Goal: Find specific page/section: Find specific page/section

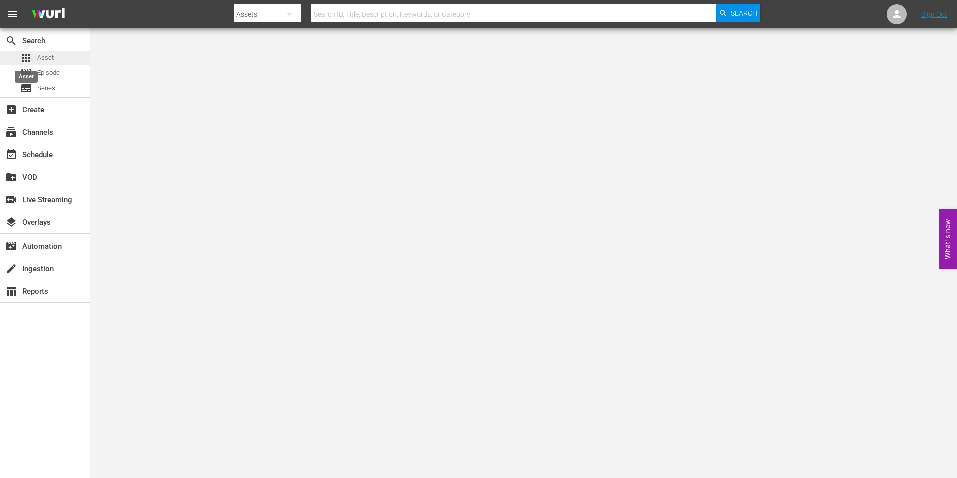
click at [30, 57] on span "apps" at bounding box center [26, 58] width 12 height 12
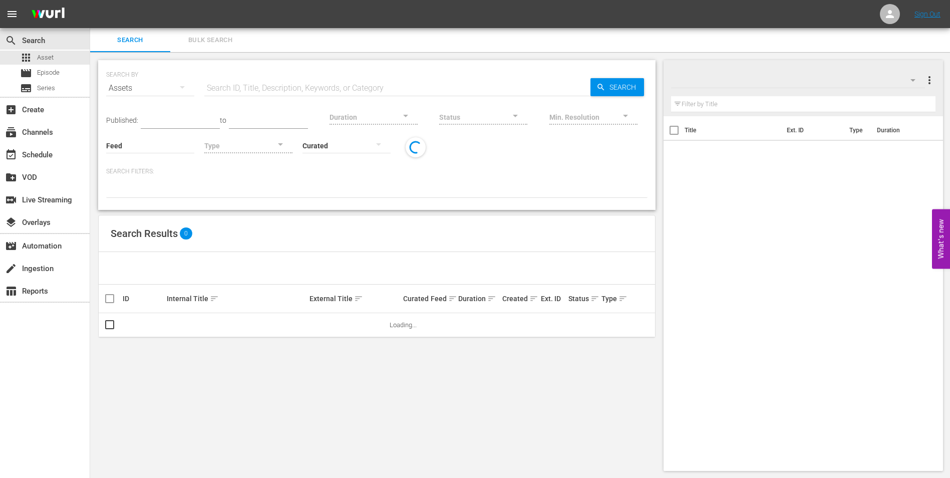
click at [324, 83] on input "text" at bounding box center [397, 88] width 386 height 24
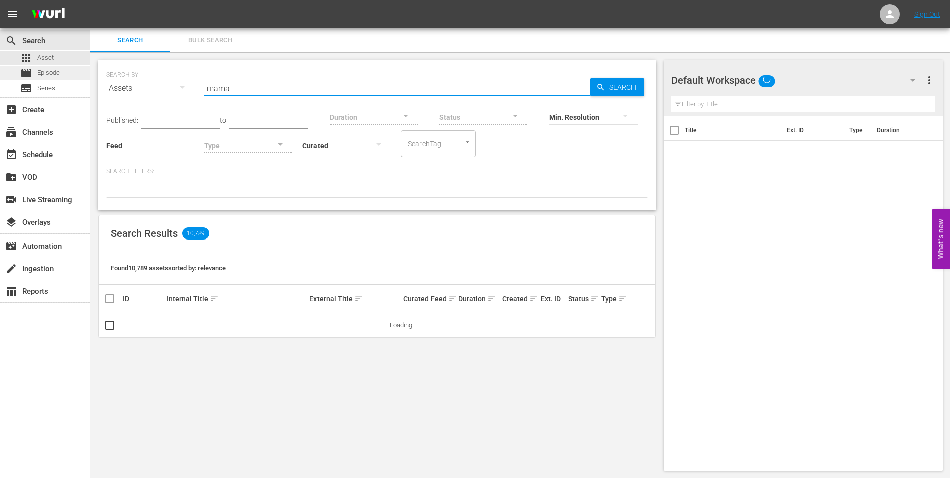
type input "mama"
click at [61, 78] on div "movie Episode" at bounding box center [45, 73] width 90 height 14
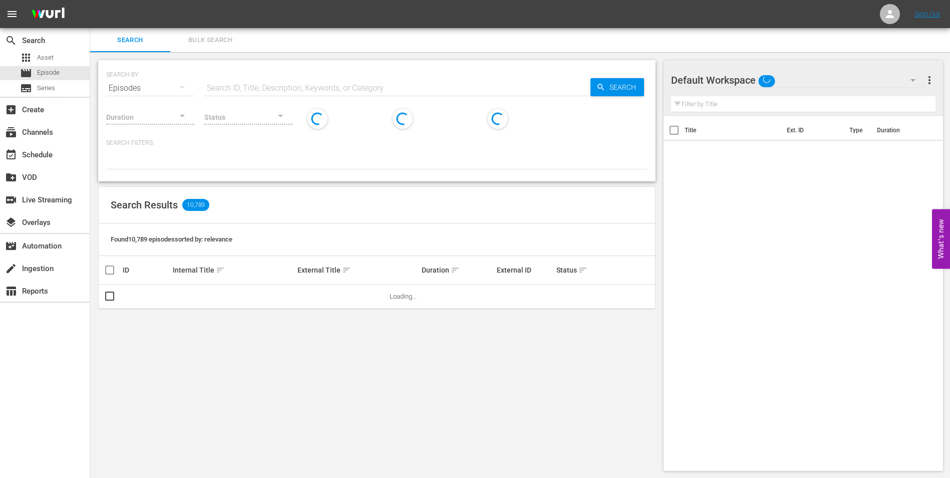
click at [248, 81] on input "text" at bounding box center [397, 88] width 386 height 24
type input "mama june"
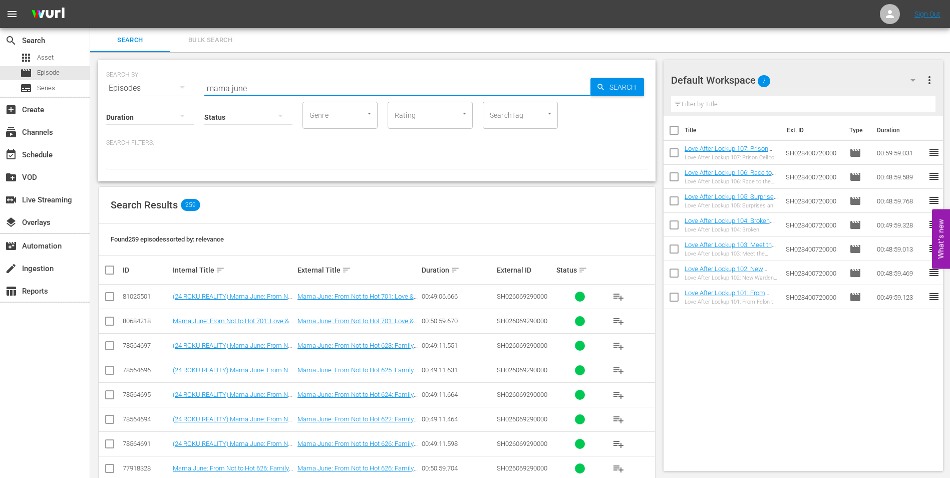
drag, startPoint x: 249, startPoint y: 86, endPoint x: 178, endPoint y: 86, distance: 70.6
click at [178, 86] on div "SEARCH BY Search By Episodes Search ID, Title, Description, Keywords, or Catego…" at bounding box center [376, 82] width 541 height 36
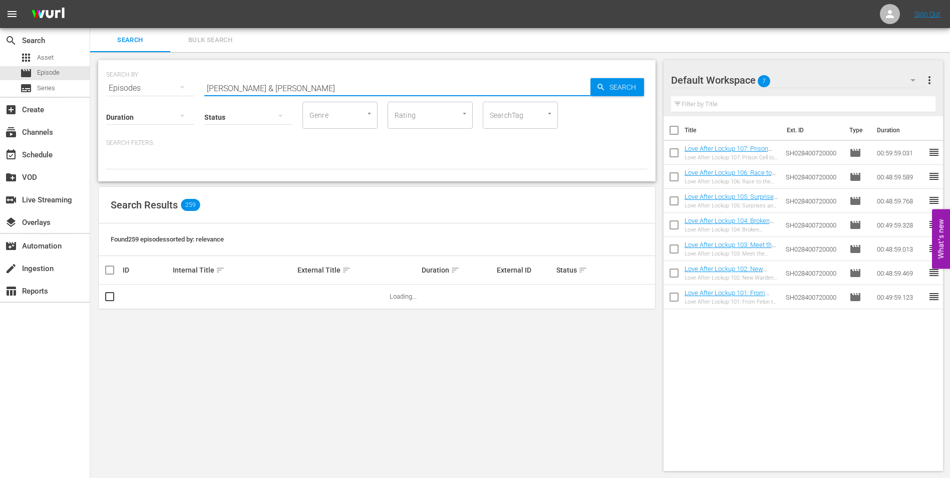
type input "[PERSON_NAME] & [PERSON_NAME]"
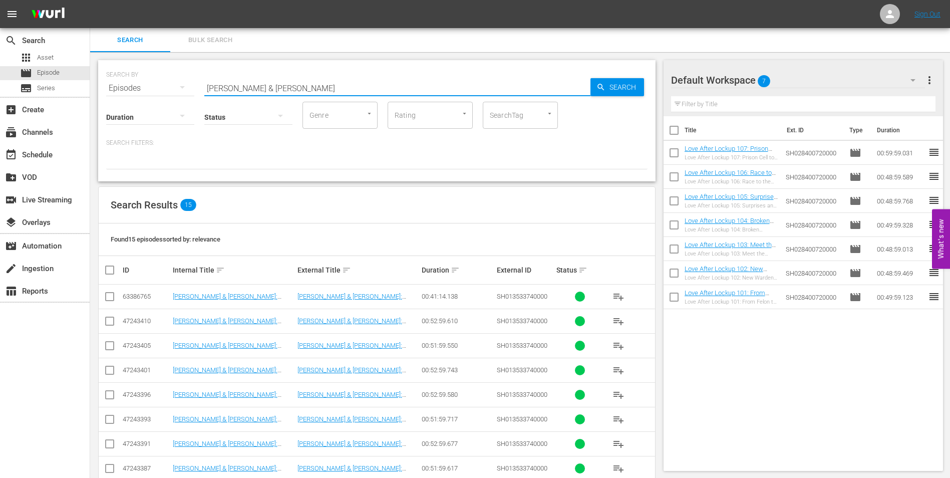
drag, startPoint x: 269, startPoint y: 86, endPoint x: 119, endPoint y: 65, distance: 152.1
click at [119, 65] on div "SEARCH BY Search By Episodes Search ID, Title, Description, Keywords, or Catego…" at bounding box center [376, 82] width 541 height 36
type input "[PERSON_NAME] on top"
drag, startPoint x: 284, startPoint y: 90, endPoint x: 148, endPoint y: 90, distance: 135.6
click at [148, 90] on div "SEARCH BY Search By Episodes Search ID, Title, Description, Keywords, or Catego…" at bounding box center [376, 82] width 541 height 36
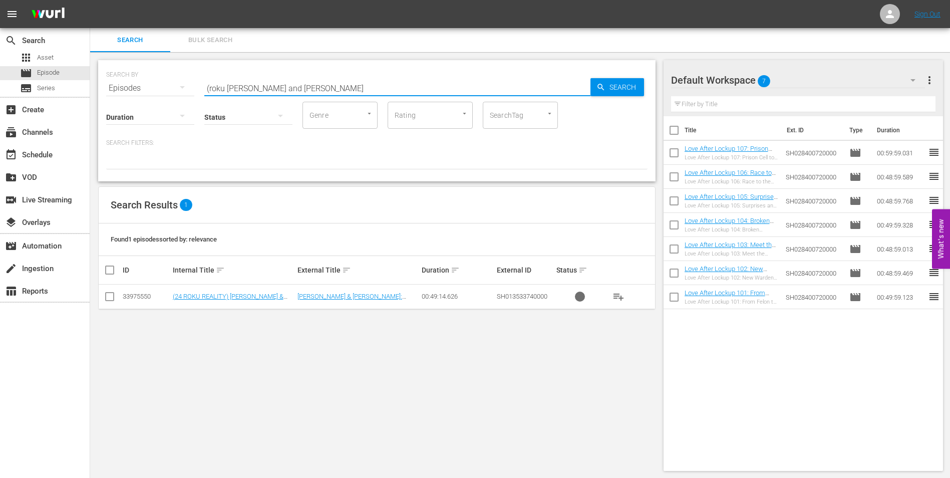
type input "(roku [PERSON_NAME] and [PERSON_NAME]"
